Goal: Task Accomplishment & Management: Complete application form

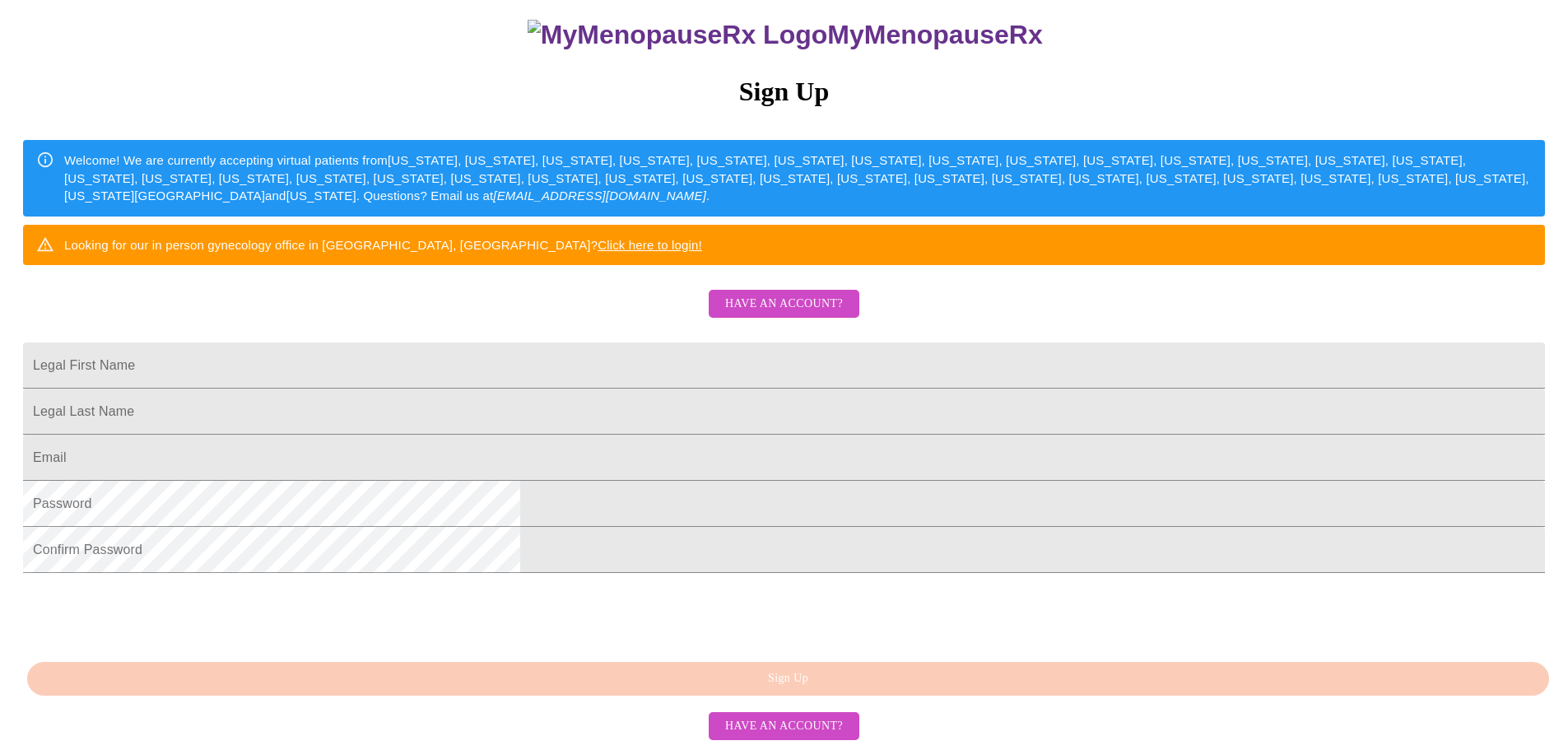
scroll to position [247, 0]
click at [588, 359] on input "Legal First Name" at bounding box center [784, 365] width 1522 height 46
type input "[PERSON_NAME]"
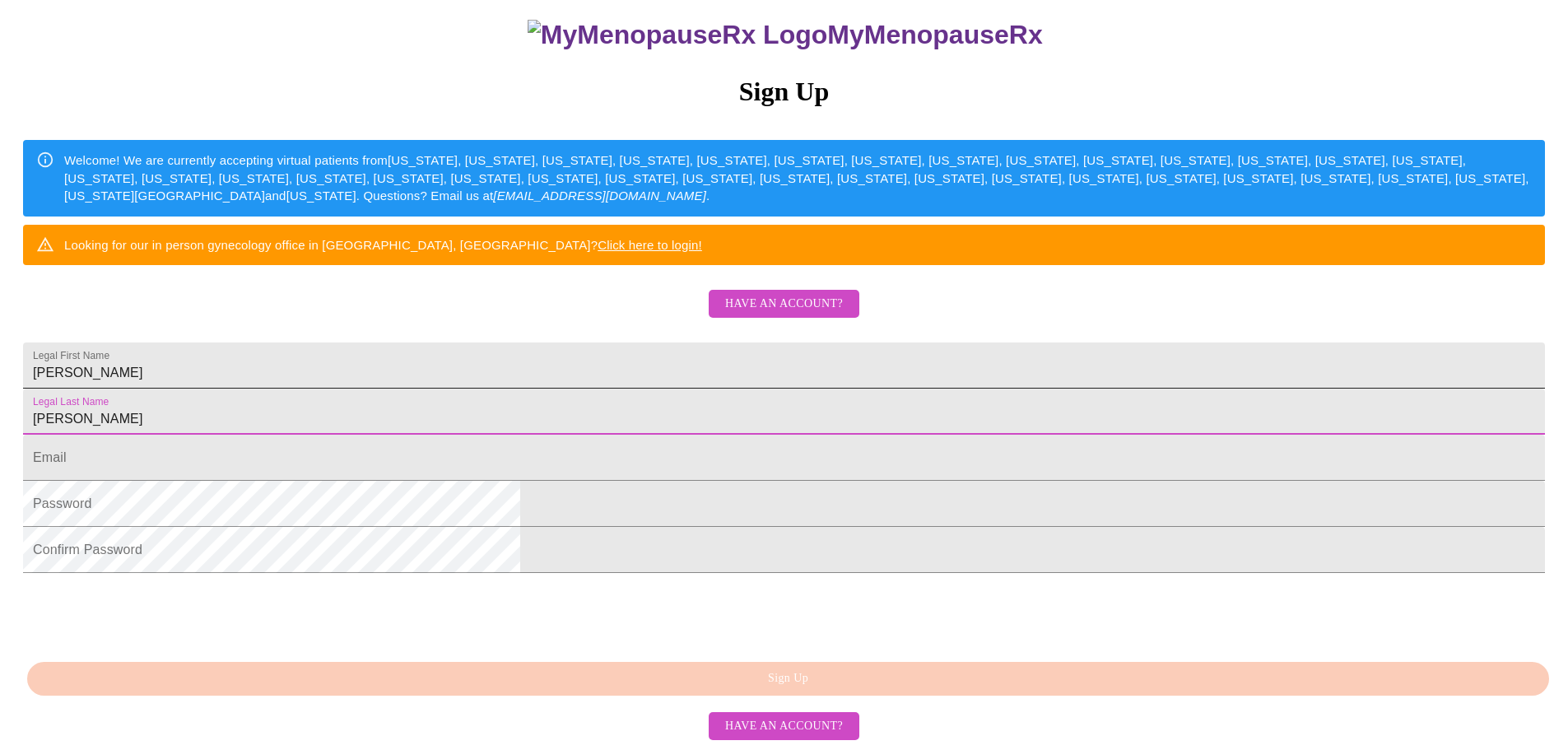
type input "[PERSON_NAME]"
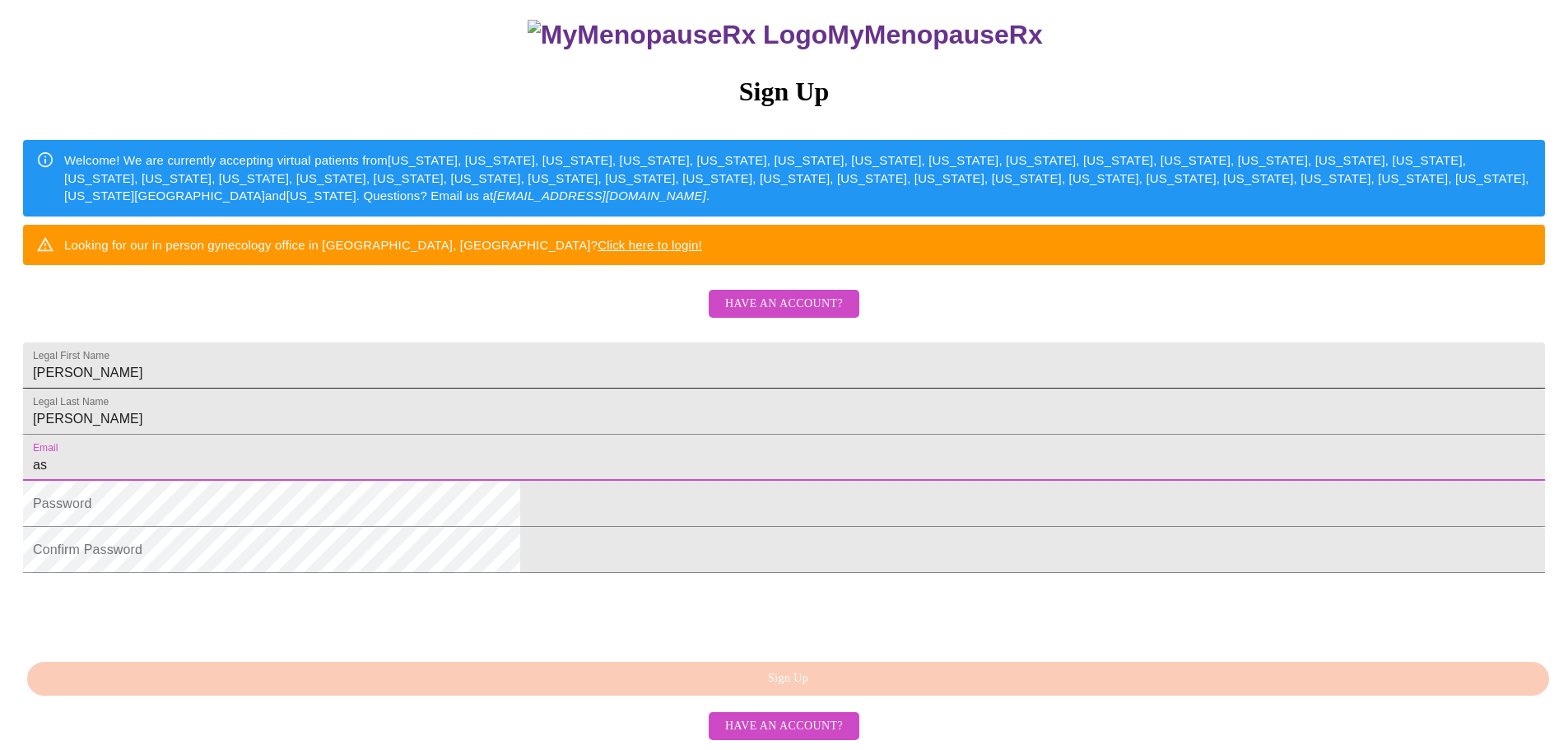
type input "a"
type input "[EMAIL_ADDRESS][DOMAIN_NAME]"
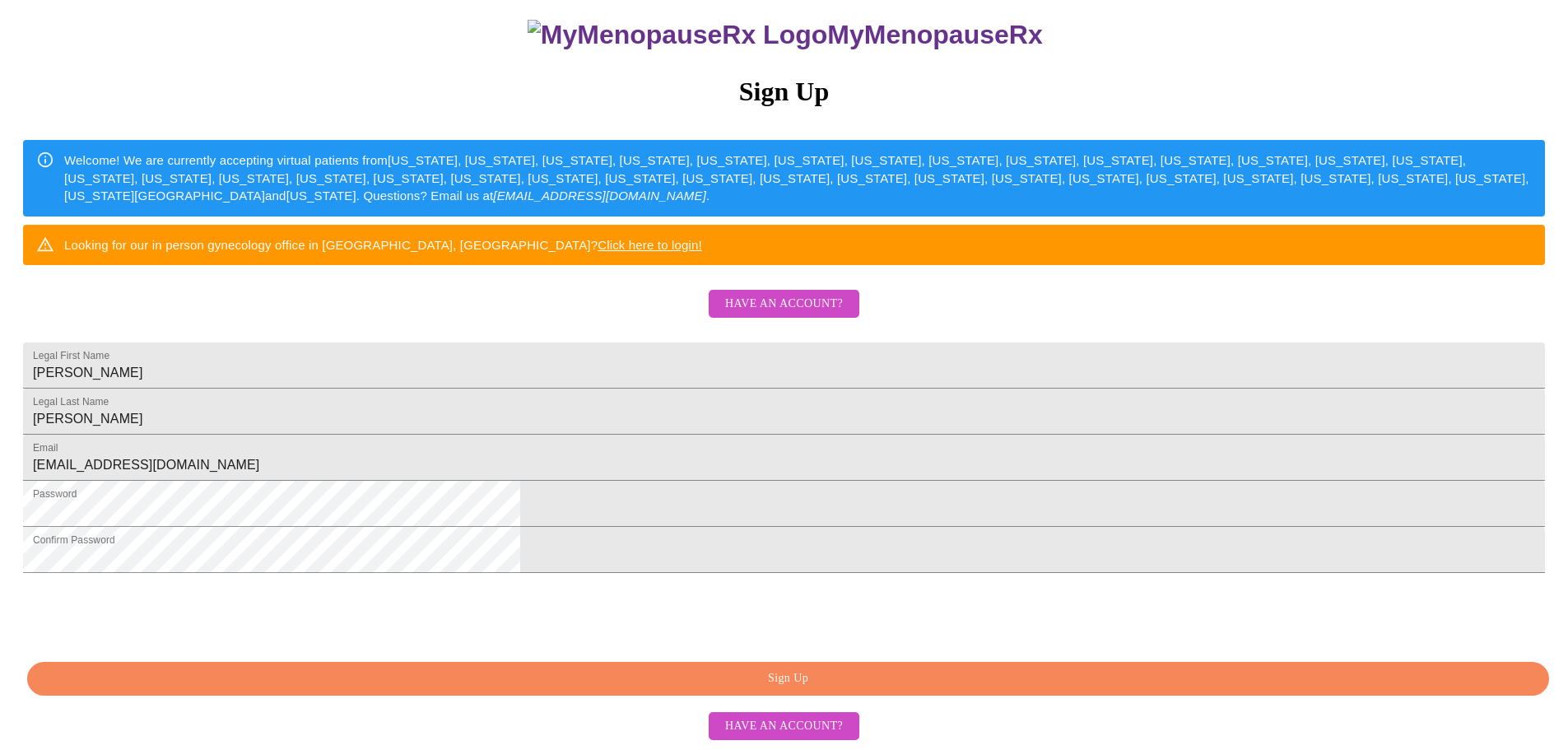
scroll to position [307, 0]
click at [768, 681] on span "Sign Up" at bounding box center [788, 679] width 1484 height 21
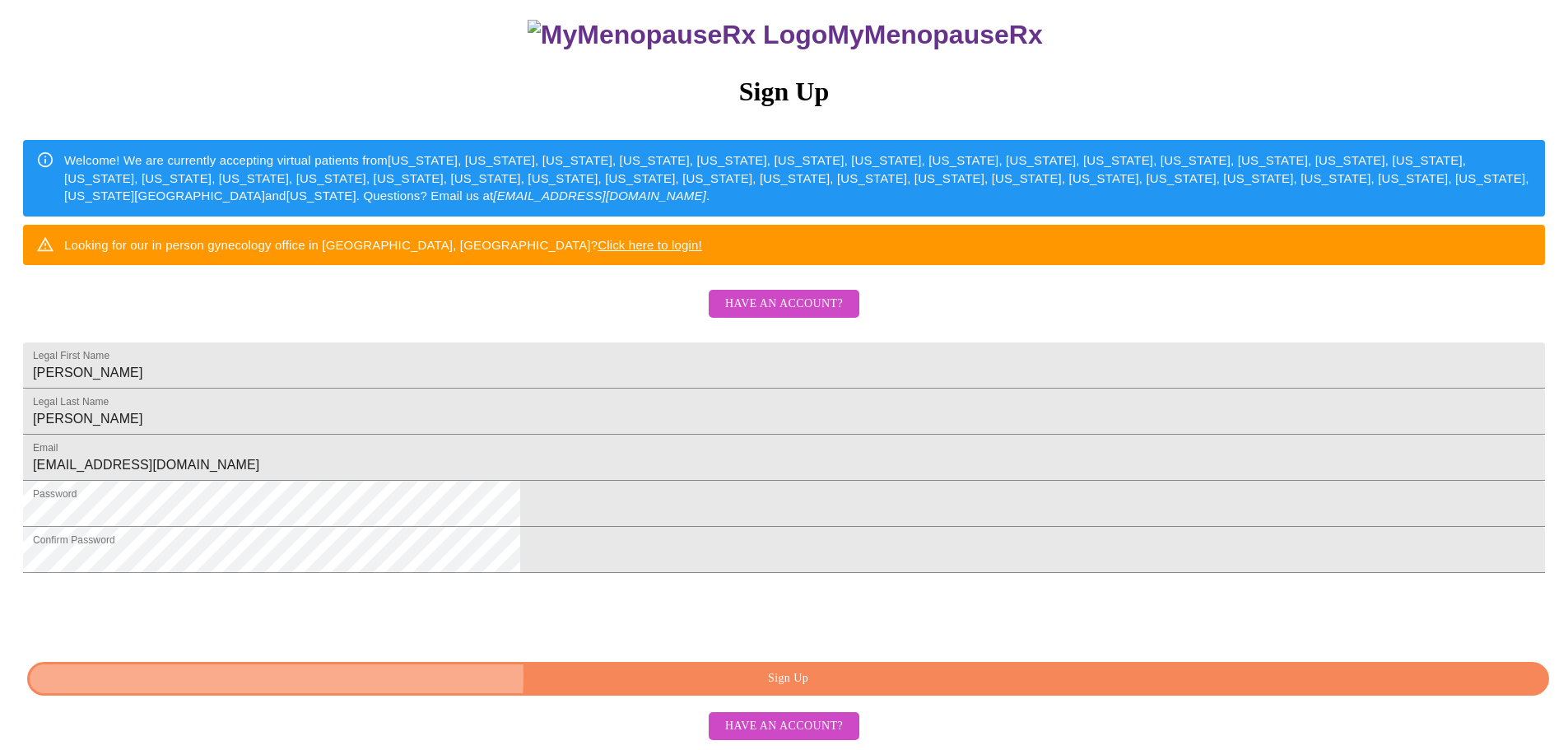
click at [740, 676] on span "Sign Up" at bounding box center [788, 679] width 1484 height 21
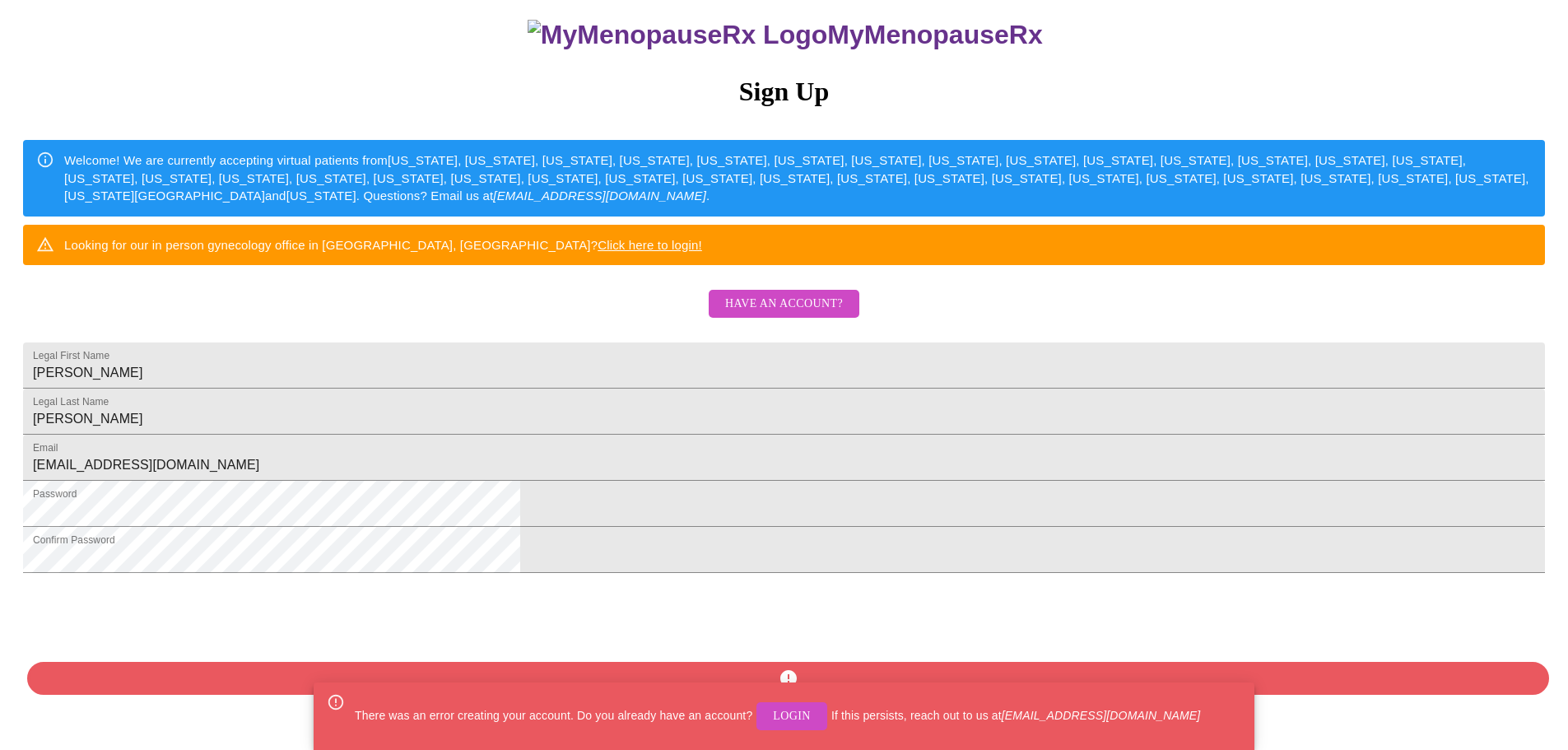
click at [793, 714] on span "Login" at bounding box center [792, 716] width 38 height 21
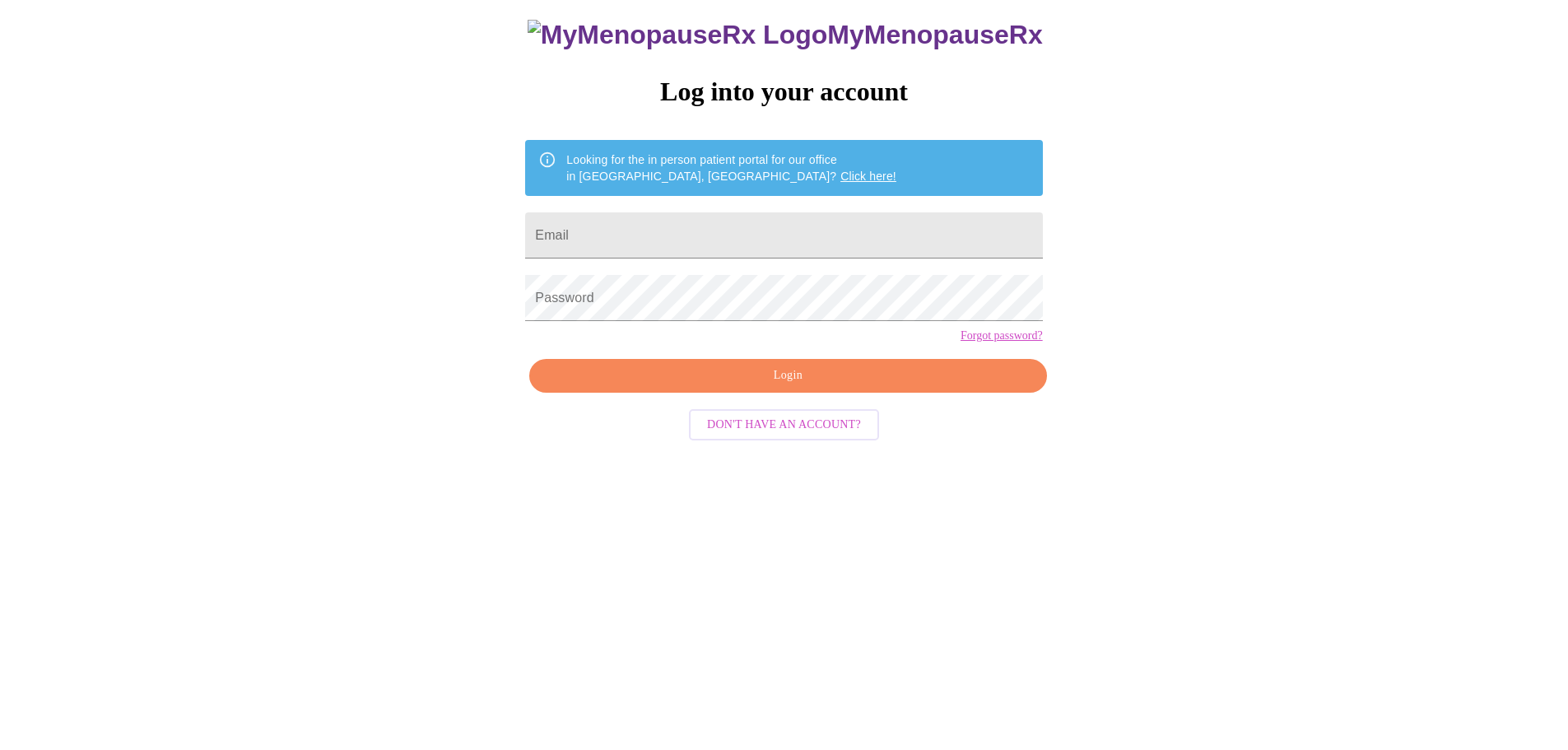
scroll to position [16, 0]
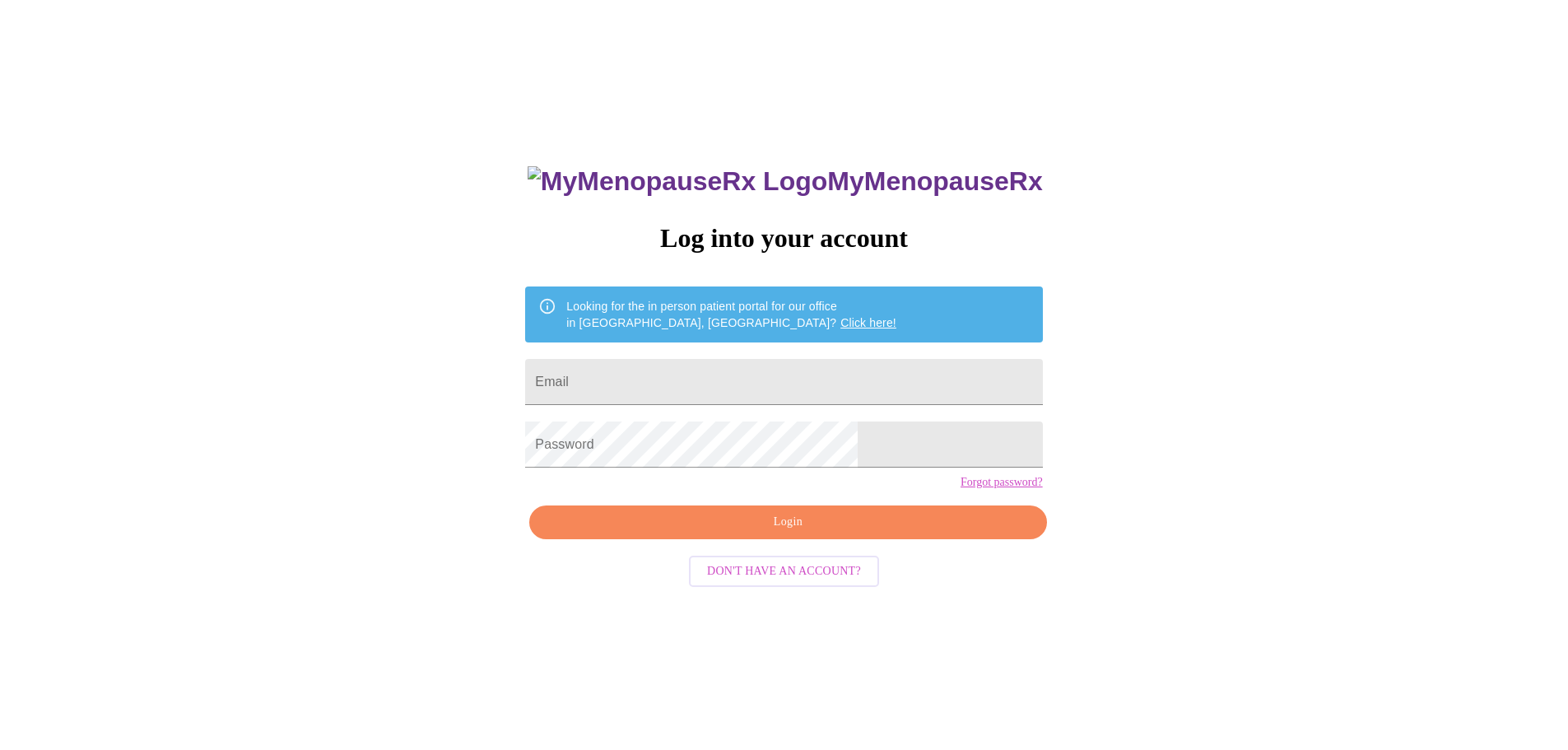
click at [813, 582] on span "Don't have an account?" at bounding box center [784, 571] width 154 height 21
